Goal: Find specific page/section: Find specific page/section

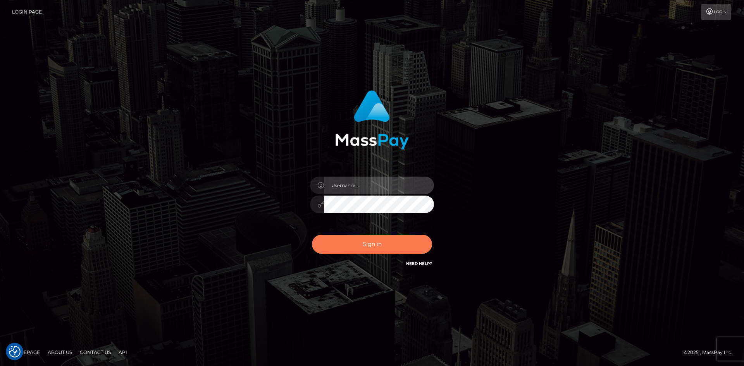
type input "alexstef"
click at [358, 243] on button "Sign in" at bounding box center [372, 244] width 120 height 19
type input "alexstef"
click at [357, 243] on button "Sign in" at bounding box center [372, 244] width 120 height 19
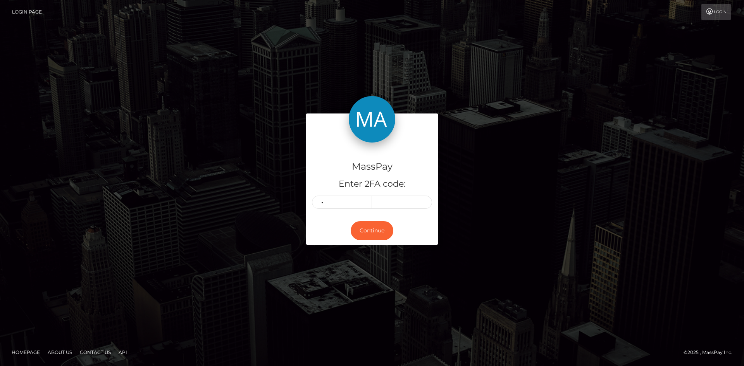
type input "5"
type input "0"
type input "2"
type input "3"
type input "8"
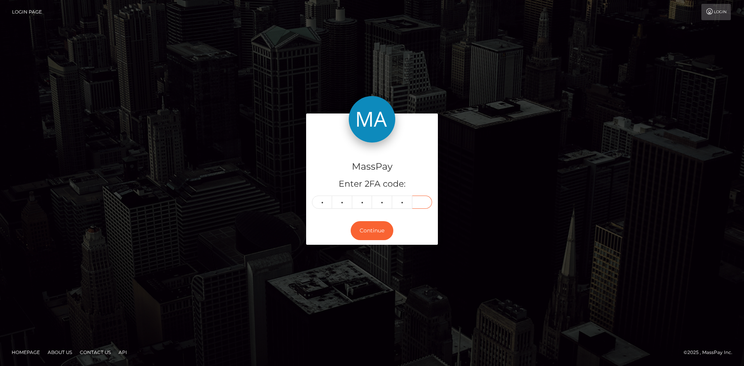
type input "0"
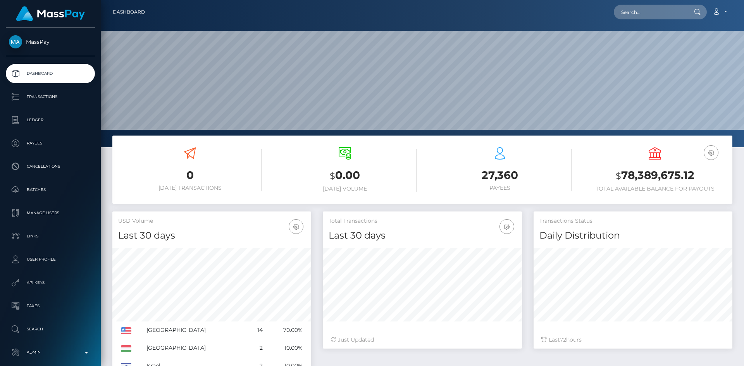
scroll to position [138, 199]
click at [633, 8] on input "text" at bounding box center [650, 12] width 73 height 15
paste input "poact_x7uu3YyRQJ4g"
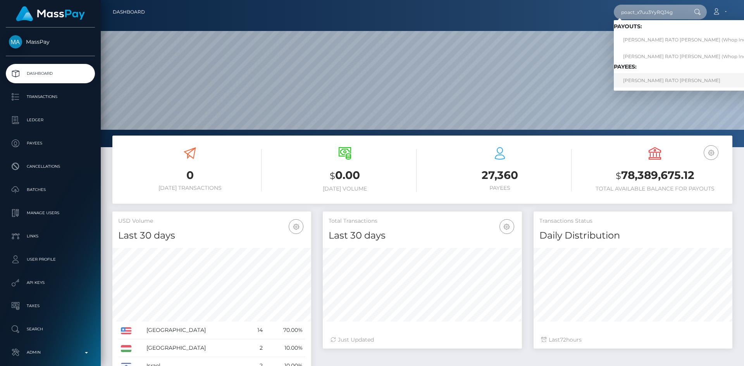
type input "poact_x7uu3YyRQJ4g"
click at [666, 77] on link "GONCALO ALEXANDRE RATO DE CARVALHO" at bounding box center [687, 80] width 147 height 14
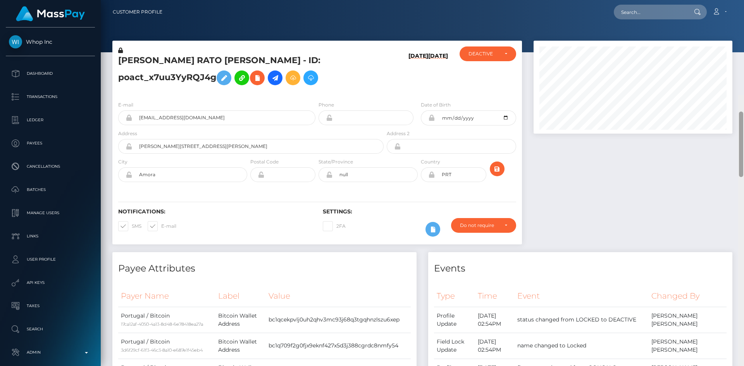
drag, startPoint x: 741, startPoint y: 57, endPoint x: 729, endPoint y: 2, distance: 57.0
click at [729, 3] on div "Customer Profile Loading... Loading..." at bounding box center [422, 183] width 643 height 366
click at [651, 11] on input "text" at bounding box center [650, 12] width 73 height 15
paste input "poact_KeY85zyyfEff"
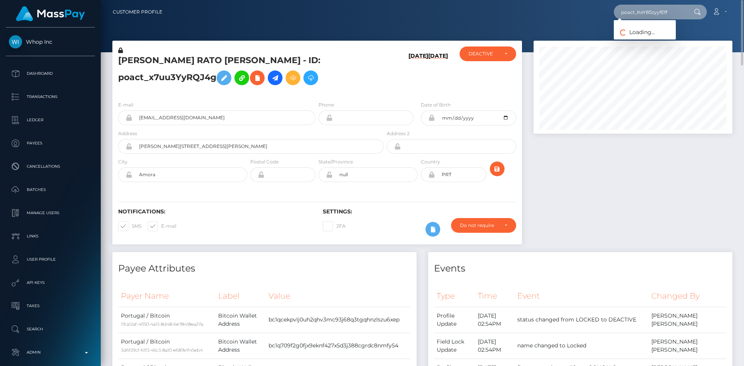
type input "poact_KeY85zyyfEff"
click at [634, 37] on link "Muhammad Ali Ahmad" at bounding box center [645, 40] width 62 height 14
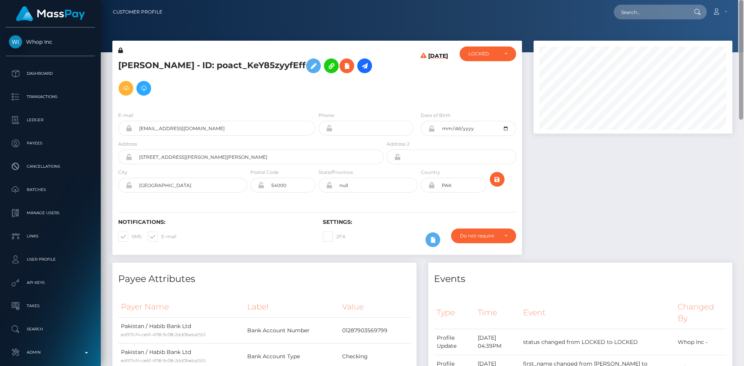
click at [744, 0] on html "Whop Inc Dashboard Transactions Ledger Payees Cancellations Links" at bounding box center [372, 183] width 744 height 366
drag, startPoint x: 642, startPoint y: 15, endPoint x: 614, endPoint y: 22, distance: 29.1
click at [642, 15] on input "text" at bounding box center [650, 12] width 73 height 15
paste input "[EMAIL_ADDRESS][DOMAIN_NAME]"
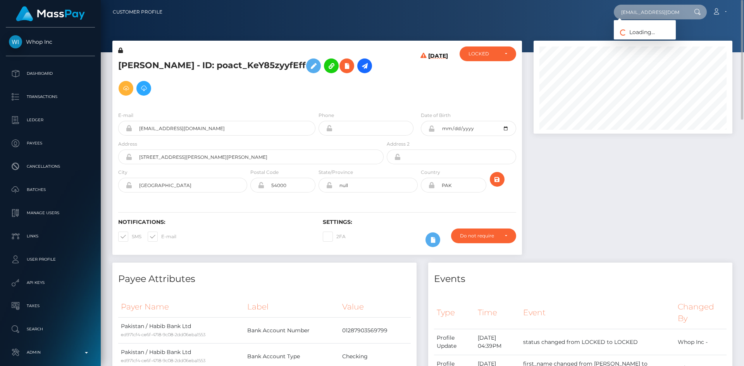
type input "[EMAIL_ADDRESS][DOMAIN_NAME]"
click at [652, 40] on link "SAID ISLAMOVIĆ" at bounding box center [650, 40] width 72 height 14
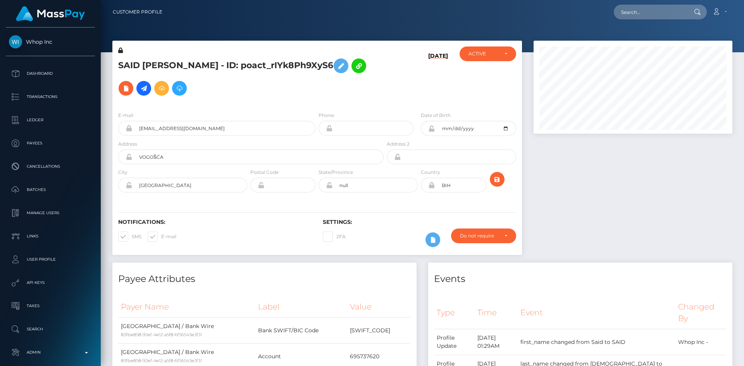
scroll to position [93, 199]
drag, startPoint x: 647, startPoint y: 15, endPoint x: 620, endPoint y: 18, distance: 26.9
click at [647, 15] on input "text" at bounding box center [650, 12] width 73 height 15
paste input "poact_oBpi1dPSp0HV"
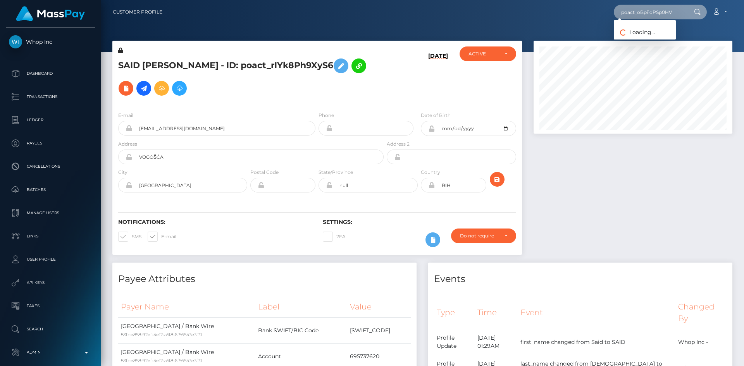
type input "poact_oBpi1dPSp0HV"
click at [654, 42] on link "[PERSON_NAME]" at bounding box center [645, 40] width 62 height 14
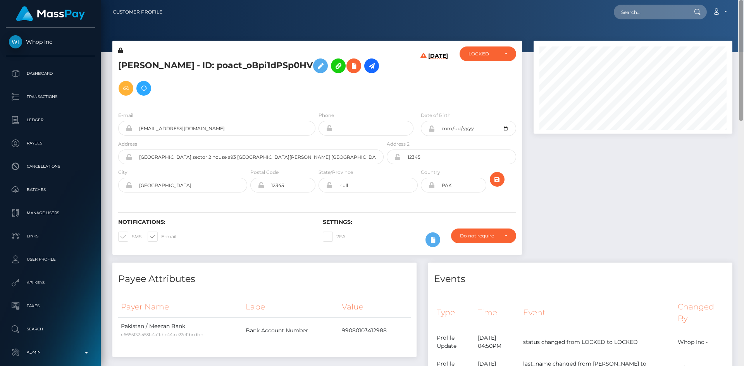
click at [744, 0] on html "Whop Inc Dashboard Transactions Ledger Payees Cancellations Links" at bounding box center [372, 183] width 744 height 366
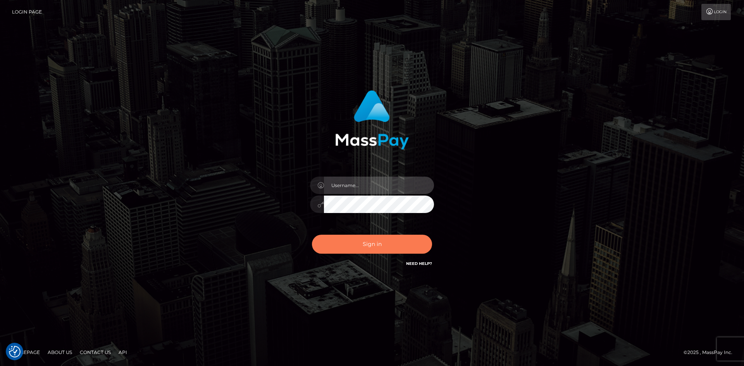
type input "alexstef"
click at [376, 240] on button "Sign in" at bounding box center [372, 244] width 120 height 19
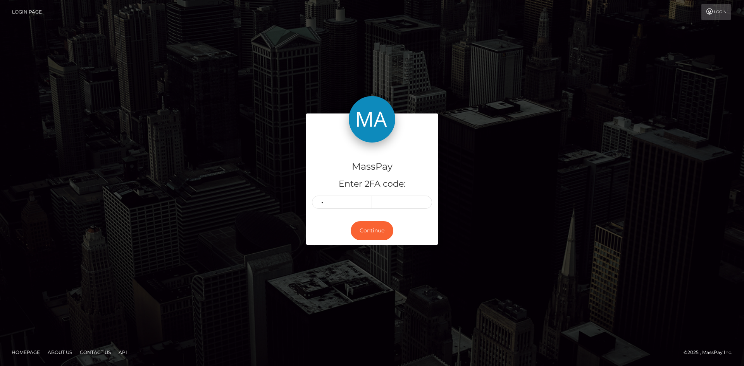
type input "1"
type input "8"
type input "3"
type input "2"
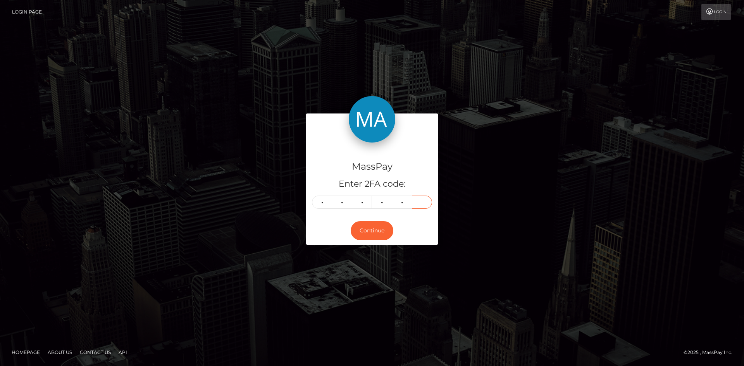
type input "2"
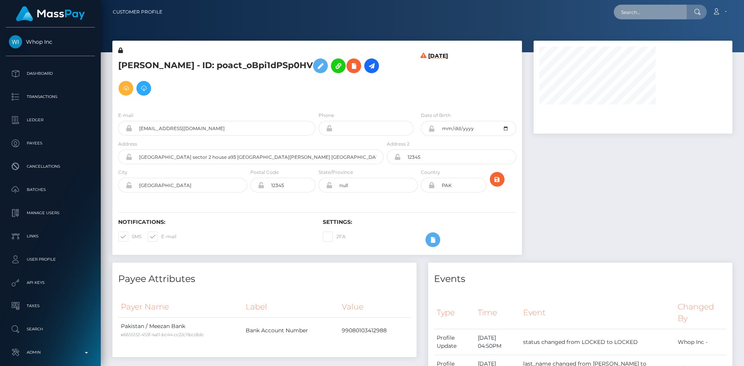
click at [625, 14] on input "text" at bounding box center [650, 12] width 73 height 15
paste input "[EMAIL_ADDRESS][DOMAIN_NAME]"
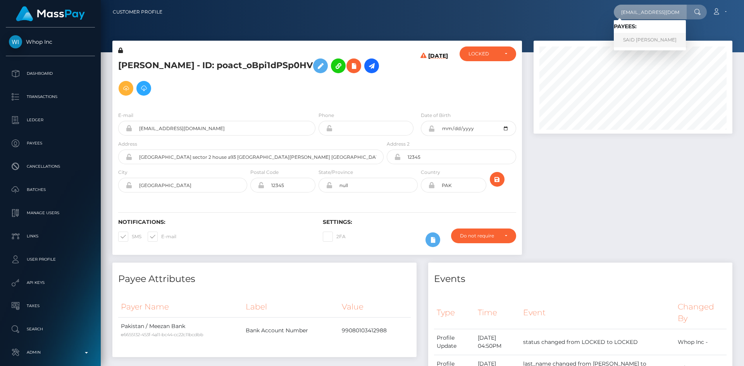
type input "[EMAIL_ADDRESS][DOMAIN_NAME]"
click at [630, 42] on link "SAID ISLAMOVIĆ" at bounding box center [650, 40] width 72 height 14
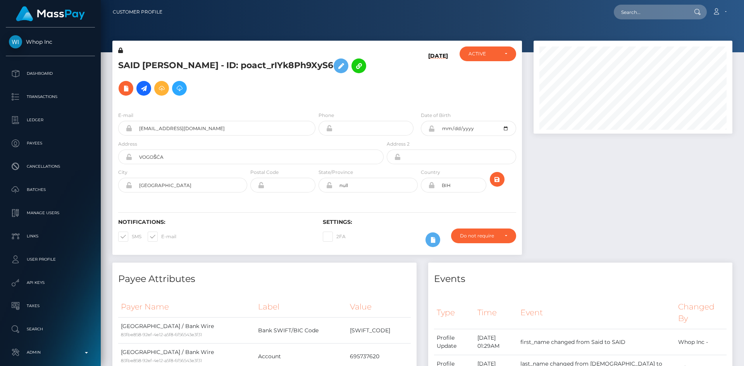
scroll to position [93, 199]
click at [500, 176] on icon "submit" at bounding box center [496, 180] width 9 height 10
drag, startPoint x: 742, startPoint y: 64, endPoint x: 744, endPoint y: -10, distance: 73.6
click at [744, 0] on html "Whop Inc Dashboard Transactions Ledger Payees Cancellations Links" at bounding box center [372, 183] width 744 height 366
